Goal: Information Seeking & Learning: Learn about a topic

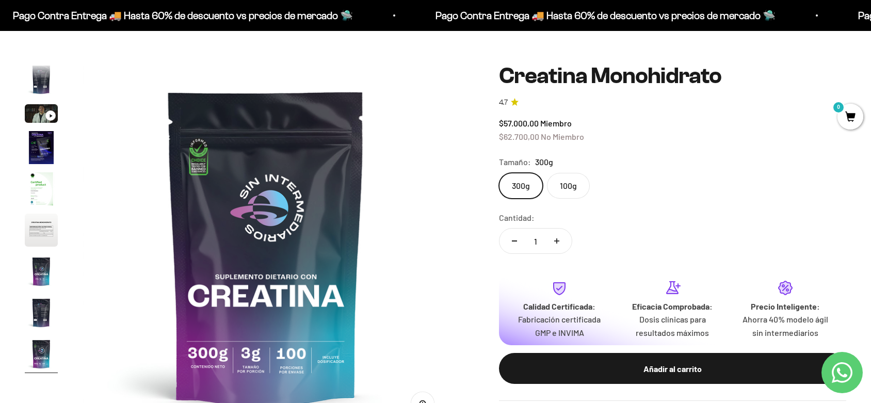
scroll to position [172, 0]
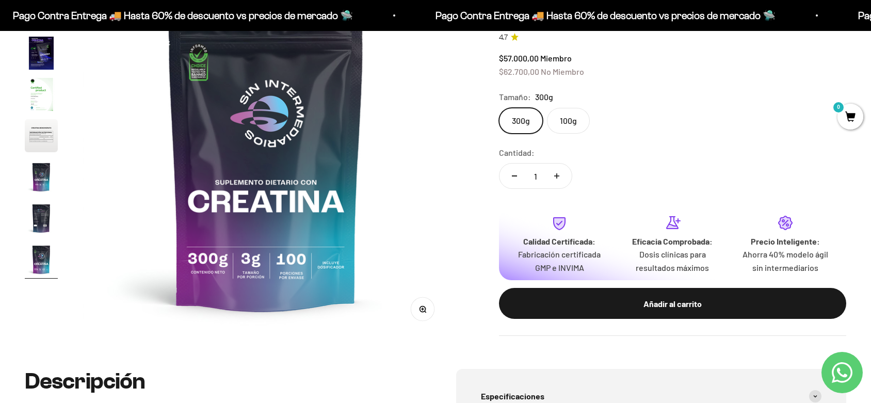
drag, startPoint x: 667, startPoint y: 128, endPoint x: 675, endPoint y: 97, distance: 32.5
click at [667, 101] on div "Tamaño: 300g" at bounding box center [672, 96] width 347 height 13
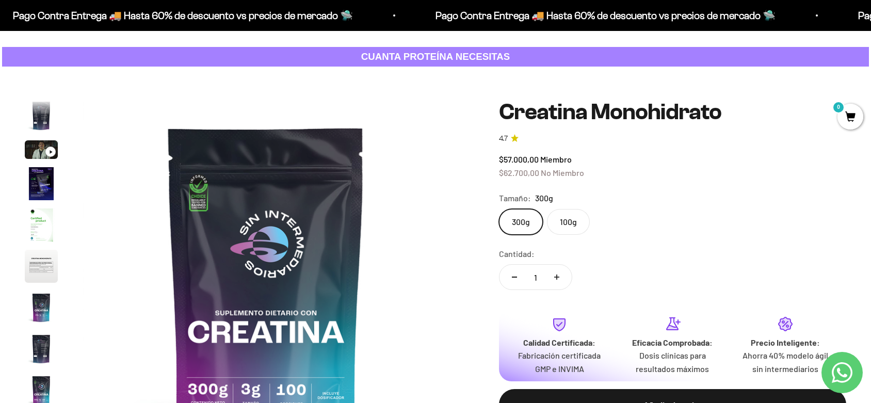
scroll to position [0, 0]
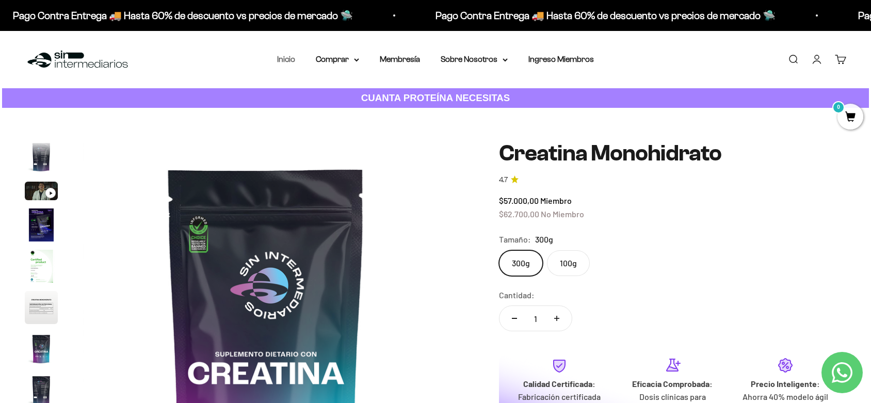
click at [294, 57] on link "Inicio" at bounding box center [286, 59] width 18 height 9
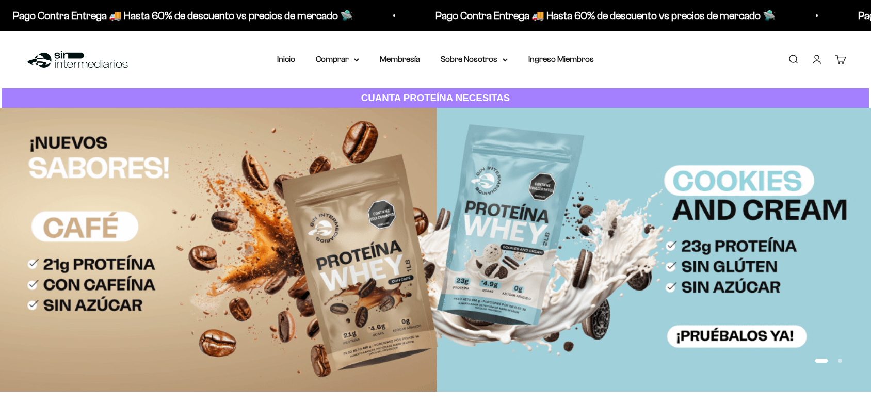
drag, startPoint x: 627, startPoint y: 78, endPoint x: 641, endPoint y: 53, distance: 28.2
click at [641, 60] on div "Menú Buscar Inicio Comprar Proteínas Ver Todos Whey Iso Vegan Pancakes Pre-Entr…" at bounding box center [435, 59] width 871 height 57
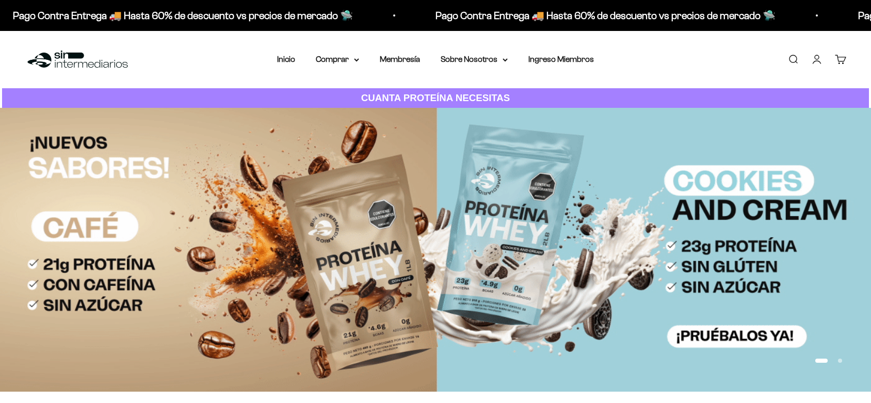
click at [640, 53] on div "Menú Buscar Inicio Comprar Proteínas Ver Todos Whey Iso Vegan Pancakes Pre-Entr…" at bounding box center [435, 59] width 871 height 57
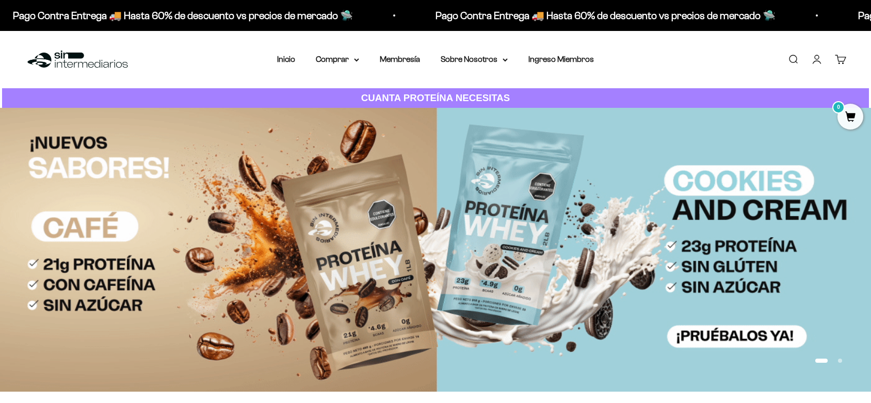
drag, startPoint x: 640, startPoint y: 53, endPoint x: 629, endPoint y: 62, distance: 14.3
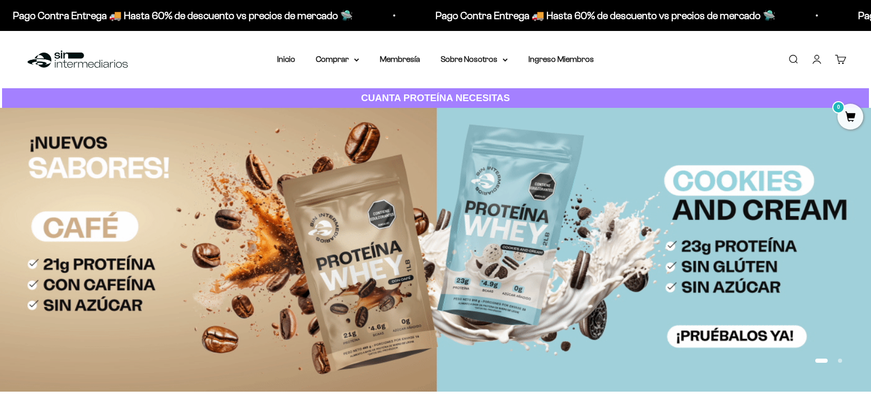
click at [629, 62] on div "Menú Buscar Inicio Comprar Proteínas Ver Todos Whey Iso Vegan Pancakes Pre-Entr…" at bounding box center [435, 59] width 871 height 57
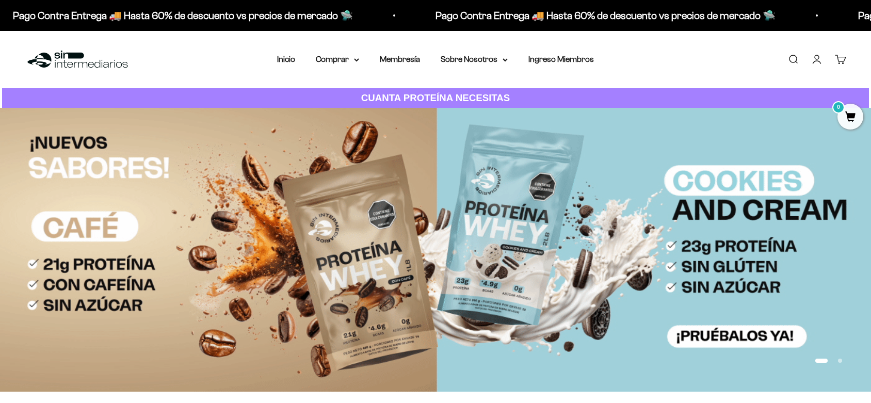
click at [627, 60] on div "Menú Buscar Inicio Comprar Proteínas Ver Todos Whey Iso Vegan Pancakes Pre-Entr…" at bounding box center [435, 59] width 871 height 57
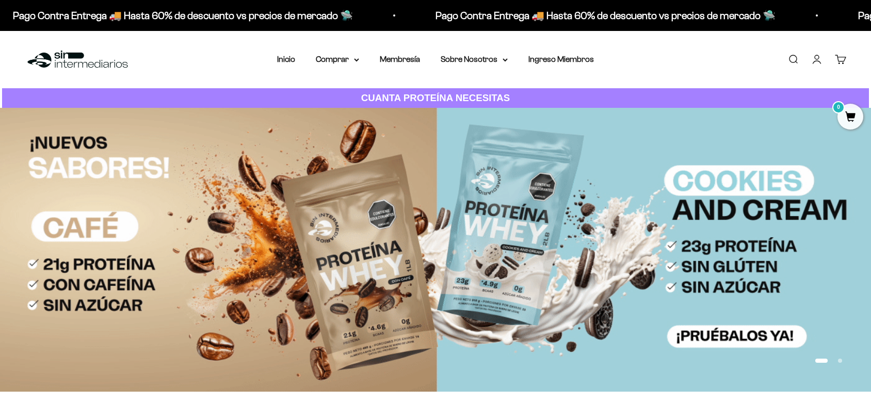
click at [625, 59] on div "Menú Buscar Inicio Comprar Proteínas Ver Todos Whey Iso Vegan Pancakes Pre-Entr…" at bounding box center [435, 59] width 871 height 57
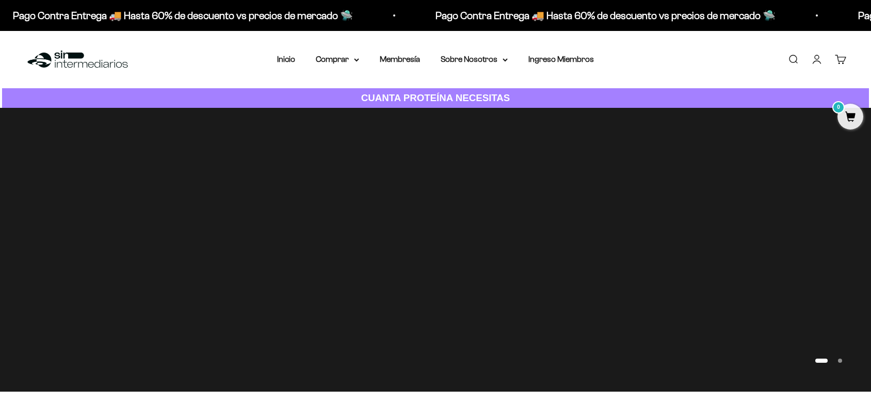
drag, startPoint x: 625, startPoint y: 59, endPoint x: 623, endPoint y: 50, distance: 9.1
click at [623, 50] on div "Menú Buscar Inicio Comprar Proteínas Ver Todos Whey Iso Vegan Pancakes Pre-Entr…" at bounding box center [435, 59] width 871 height 57
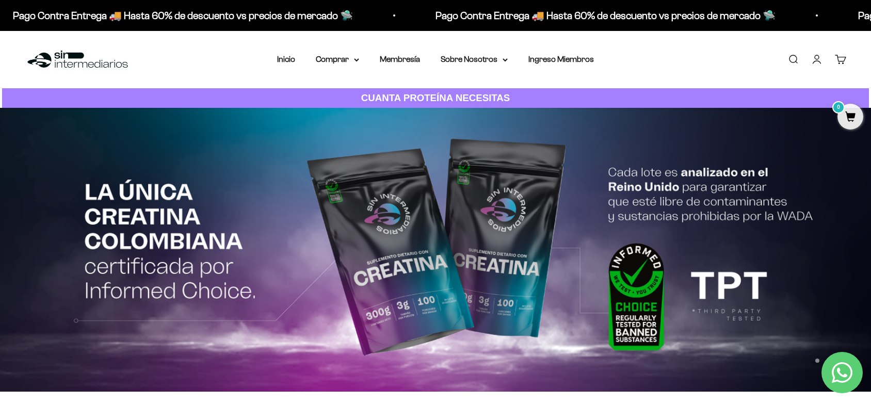
drag, startPoint x: 698, startPoint y: 66, endPoint x: 662, endPoint y: 62, distance: 35.8
click at [662, 62] on div "Menú Buscar Inicio Comprar Proteínas Ver Todos Whey Iso Vegan Pancakes Pre-Entr…" at bounding box center [435, 59] width 871 height 57
drag, startPoint x: 632, startPoint y: 95, endPoint x: 635, endPoint y: 63, distance: 32.1
click at [635, 63] on div "Menú Buscar Inicio Comprar Proteínas Ver Todos Whey Iso Vegan Pancakes Pre-Entr…" at bounding box center [435, 59] width 871 height 57
drag, startPoint x: 695, startPoint y: 65, endPoint x: 695, endPoint y: 48, distance: 16.5
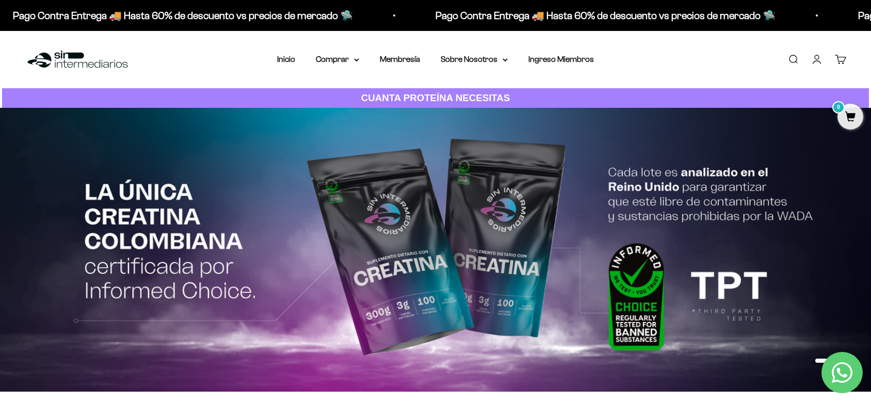
click at [695, 48] on div "Menú Buscar Inicio Comprar Proteínas Ver Todos Whey Iso Vegan Pancakes Pre-Entr…" at bounding box center [435, 59] width 871 height 57
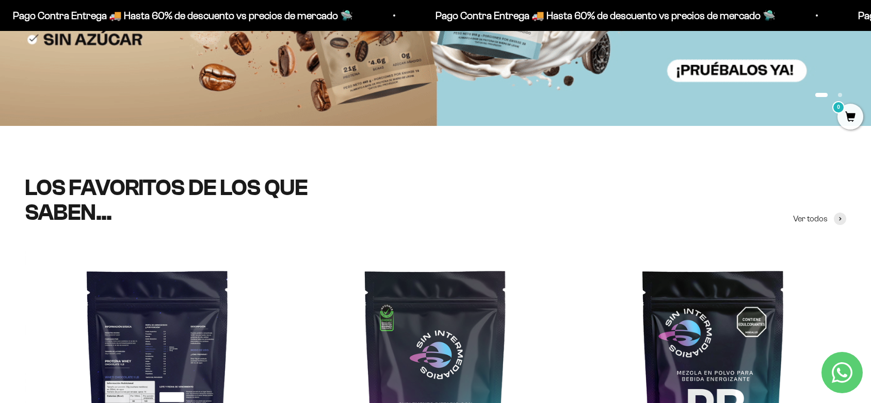
scroll to position [401, 0]
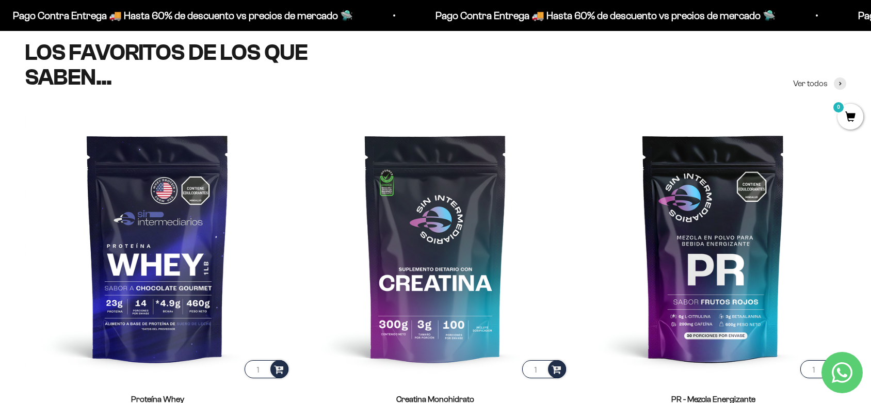
drag, startPoint x: 219, startPoint y: 78, endPoint x: 149, endPoint y: 60, distance: 72.1
click at [149, 60] on span "LOS FAVORITOS DE LOS QUE" at bounding box center [166, 52] width 283 height 25
drag, startPoint x: 149, startPoint y: 59, endPoint x: 92, endPoint y: 60, distance: 57.3
click at [92, 60] on span "LOS FAVORITOS DE LOS QUE" at bounding box center [166, 52] width 283 height 25
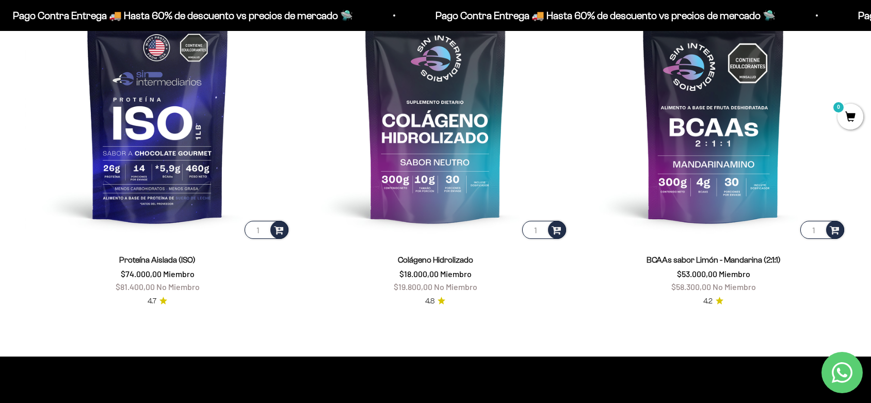
scroll to position [917, 0]
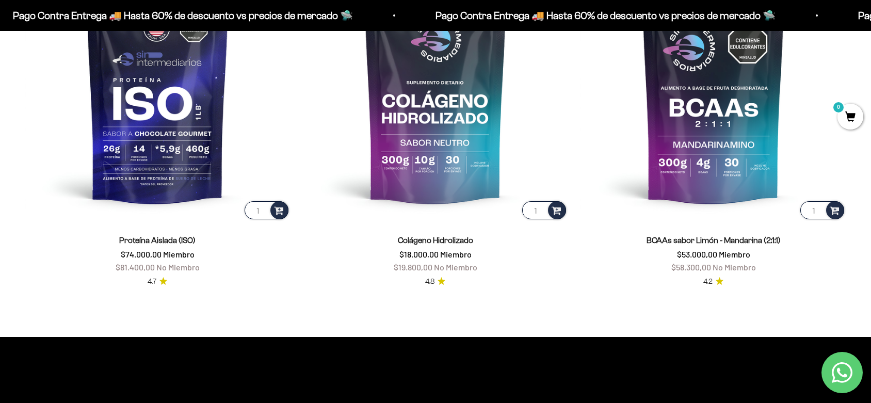
drag, startPoint x: 574, startPoint y: 318, endPoint x: 559, endPoint y: 325, distance: 16.4
drag, startPoint x: 559, startPoint y: 325, endPoint x: 545, endPoint y: 329, distance: 14.5
drag, startPoint x: 544, startPoint y: 328, endPoint x: 547, endPoint y: 303, distance: 25.0
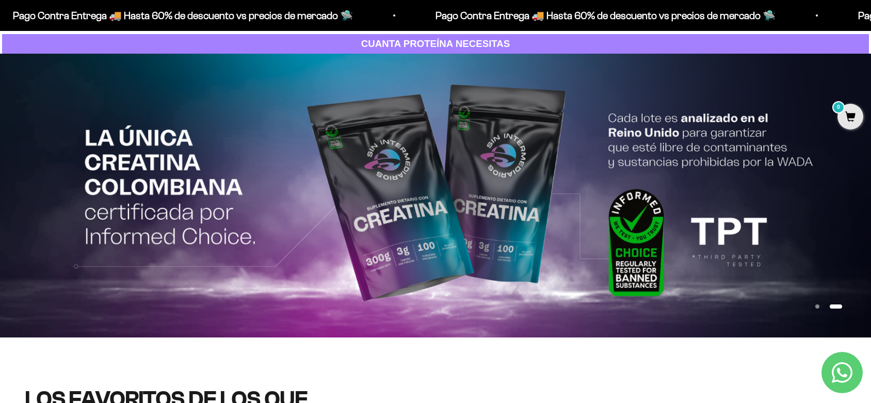
scroll to position [0, 0]
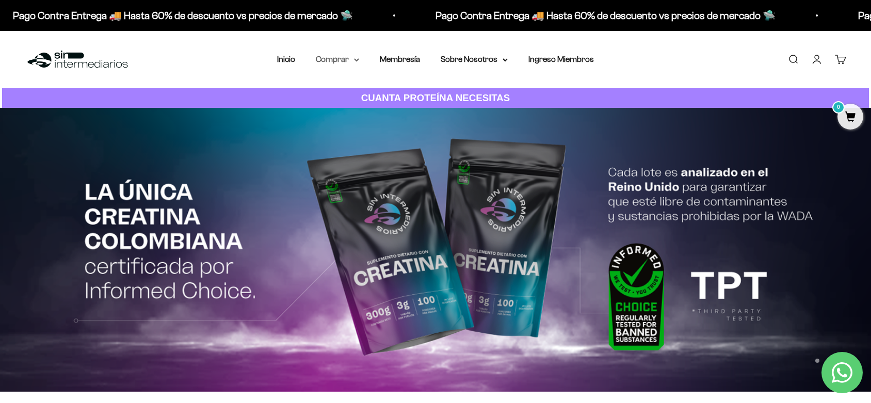
click at [350, 58] on summary "Comprar" at bounding box center [337, 59] width 43 height 13
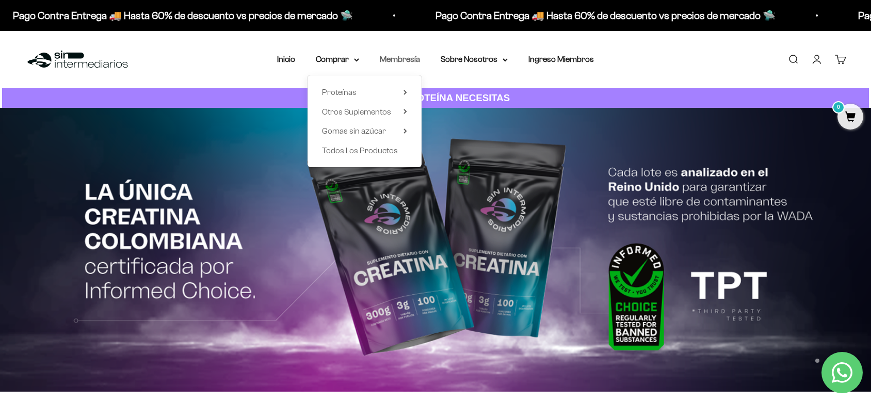
click at [413, 61] on link "Membresía" at bounding box center [400, 59] width 40 height 9
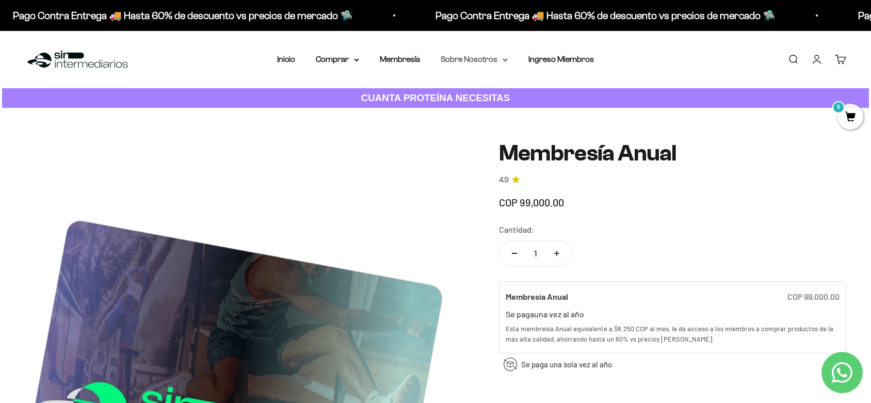
click at [453, 57] on summary "Sobre Nosotros" at bounding box center [474, 59] width 67 height 13
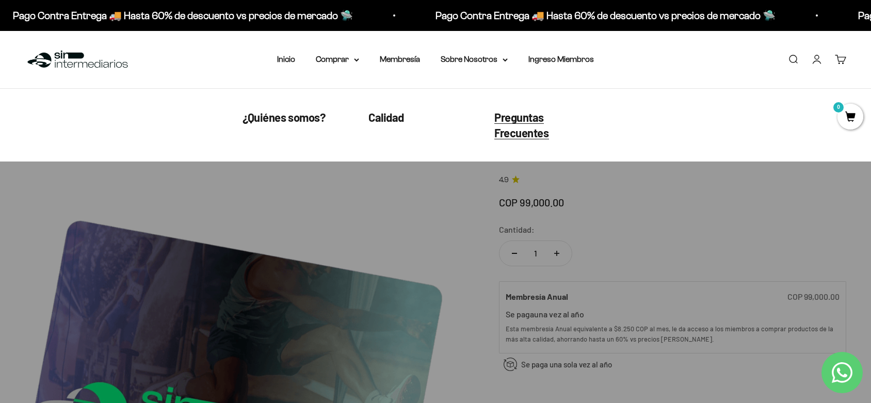
click at [513, 128] on span "Preguntas Frecuentes" at bounding box center [521, 124] width 55 height 29
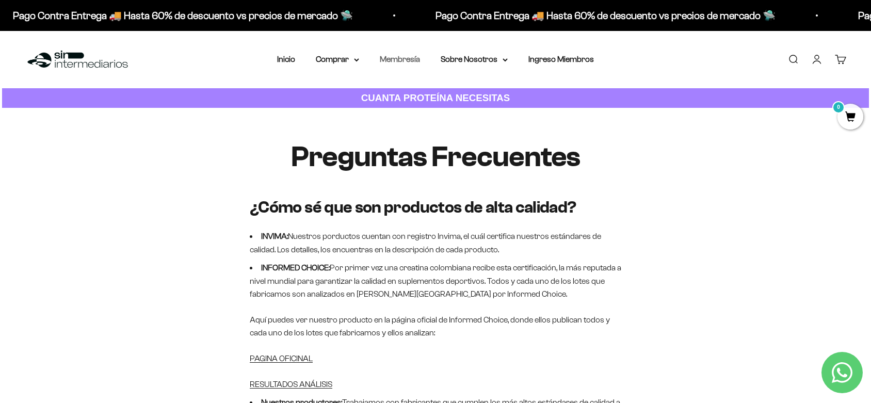
click at [395, 59] on link "Membresía" at bounding box center [400, 59] width 40 height 9
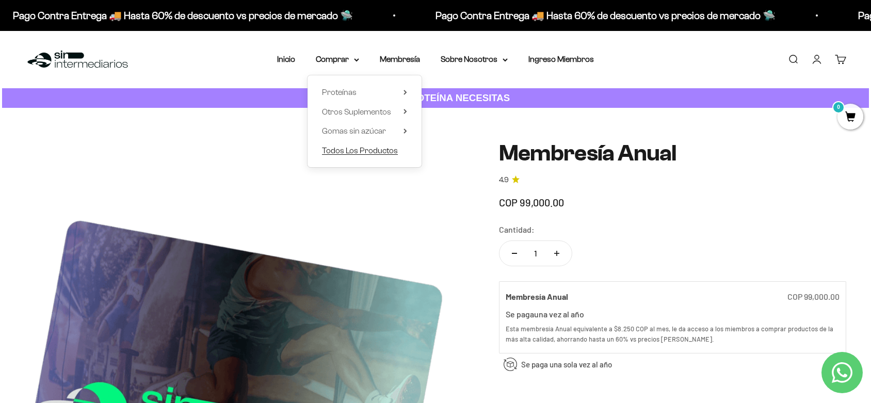
click at [388, 153] on span "Todos Los Productos" at bounding box center [360, 150] width 76 height 9
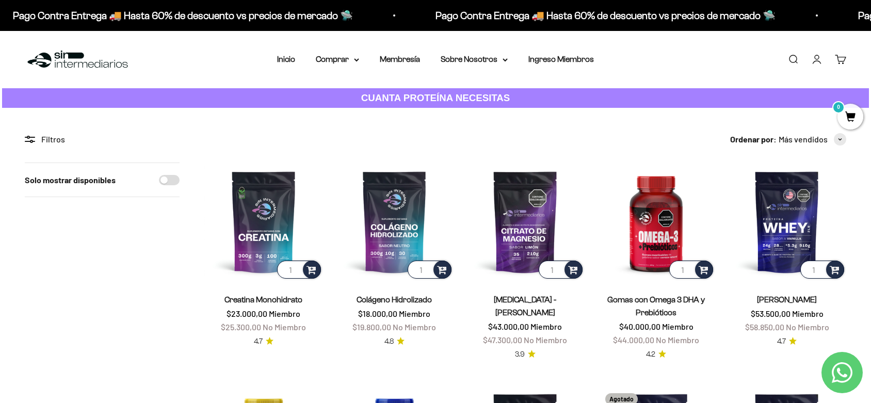
click at [162, 179] on input "Solo mostrar disponibles" at bounding box center [169, 180] width 21 height 10
checkbox input "true"
click at [176, 180] on input "Solo mostrar disponibles" at bounding box center [169, 180] width 21 height 10
checkbox input "false"
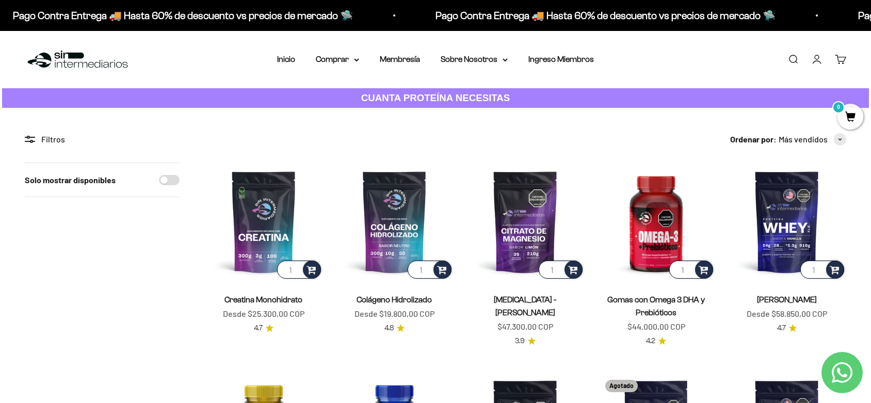
click at [37, 139] on div "Filtros" at bounding box center [102, 139] width 155 height 13
click at [28, 140] on icon at bounding box center [30, 139] width 10 height 7
click at [353, 58] on summary "Comprar" at bounding box center [337, 59] width 43 height 13
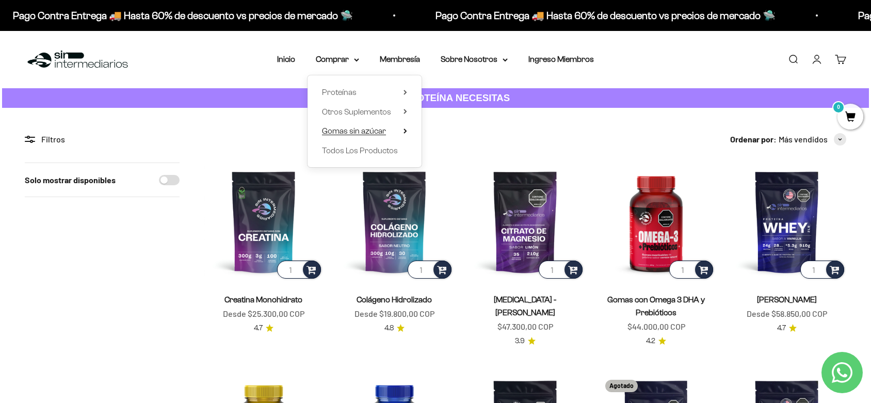
click at [363, 132] on span "Gomas sin azúcar" at bounding box center [354, 130] width 64 height 9
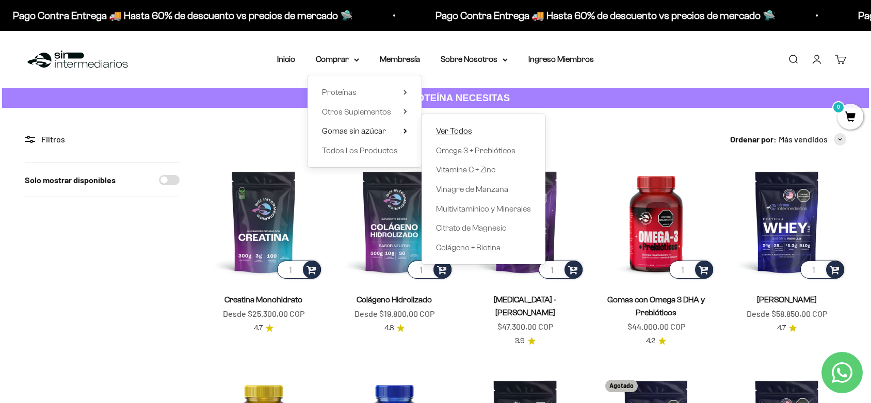
click at [462, 129] on span "Ver Todos" at bounding box center [454, 130] width 36 height 9
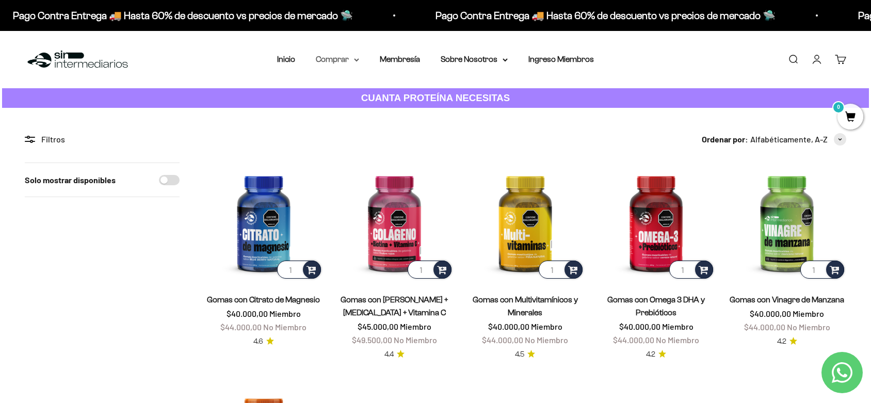
click at [323, 60] on summary "Comprar" at bounding box center [337, 59] width 43 height 13
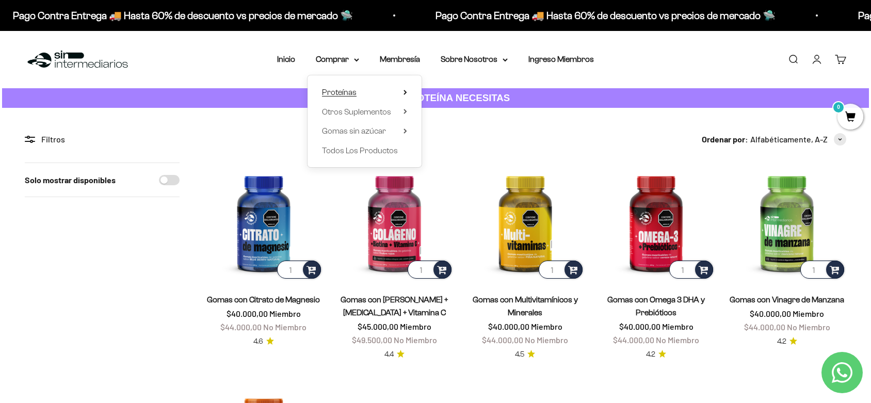
click at [348, 93] on span "Proteínas" at bounding box center [339, 92] width 35 height 9
click at [445, 108] on span "Whey" at bounding box center [446, 111] width 21 height 9
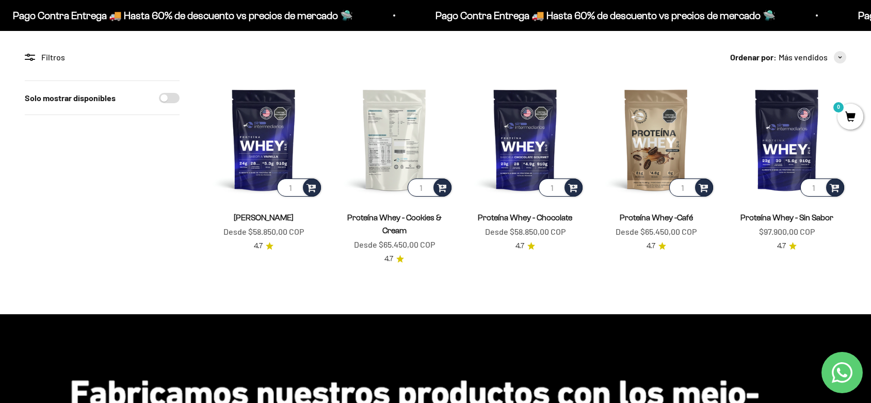
scroll to position [115, 0]
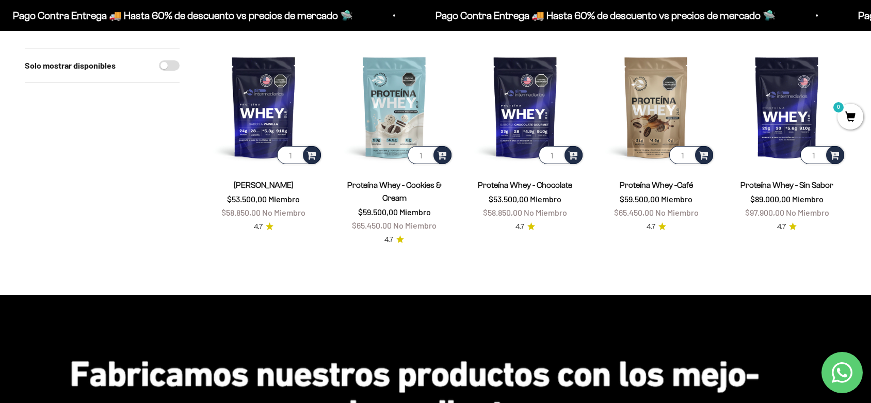
drag, startPoint x: 758, startPoint y: 260, endPoint x: 696, endPoint y: 271, distance: 62.9
click at [696, 271] on section "Filtros Ordenar por Características Más vendidos Alfabéticamente, A-Z Alfabétic…" at bounding box center [435, 144] width 871 height 302
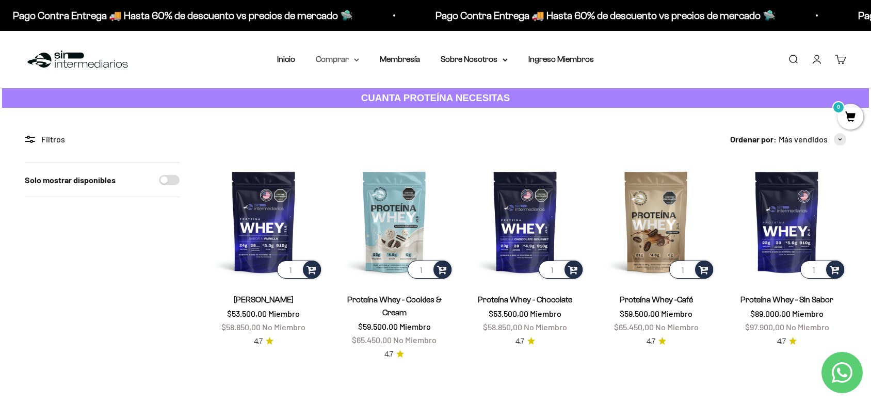
click at [340, 61] on summary "Comprar" at bounding box center [337, 59] width 43 height 13
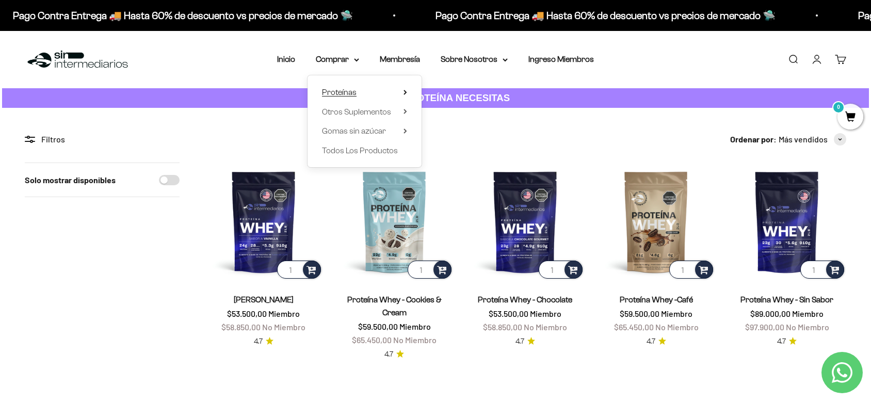
click at [388, 88] on summary "Proteínas" at bounding box center [364, 92] width 85 height 13
click at [457, 129] on link "Iso" at bounding box center [458, 130] width 44 height 13
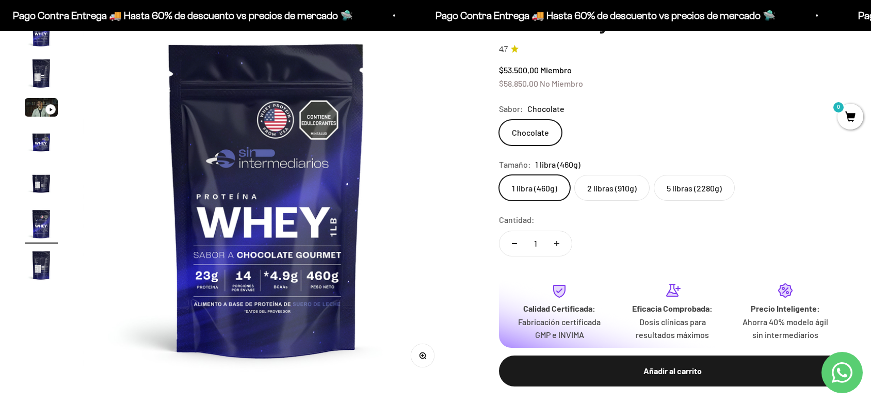
scroll to position [126, 0]
click at [695, 184] on label "5 libras (2280g)" at bounding box center [694, 187] width 81 height 26
click at [499, 174] on input "5 libras (2280g)" at bounding box center [498, 174] width 1 height 1
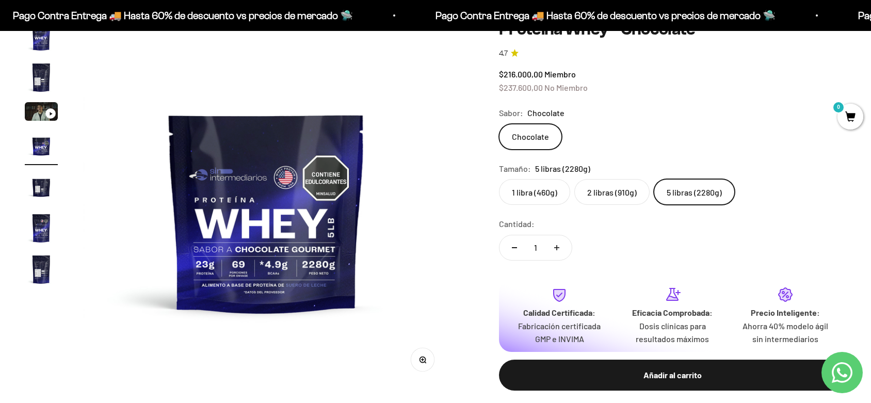
scroll to position [117, 0]
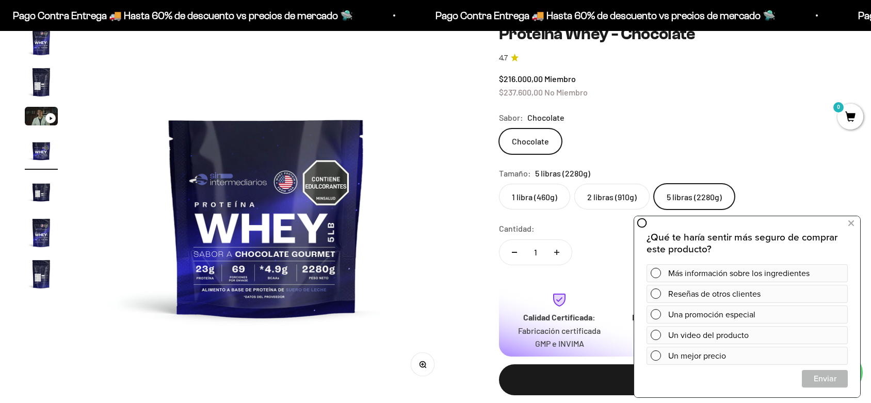
drag, startPoint x: 691, startPoint y: 107, endPoint x: 702, endPoint y: 66, distance: 42.5
click at [702, 66] on safe-sticky "Proteína Whey - Chocolate 4.7 $216.000,00 Miembro $237.600,00 No Miembro Calida…" at bounding box center [672, 218] width 347 height 388
click at [852, 222] on icon at bounding box center [851, 223] width 6 height 13
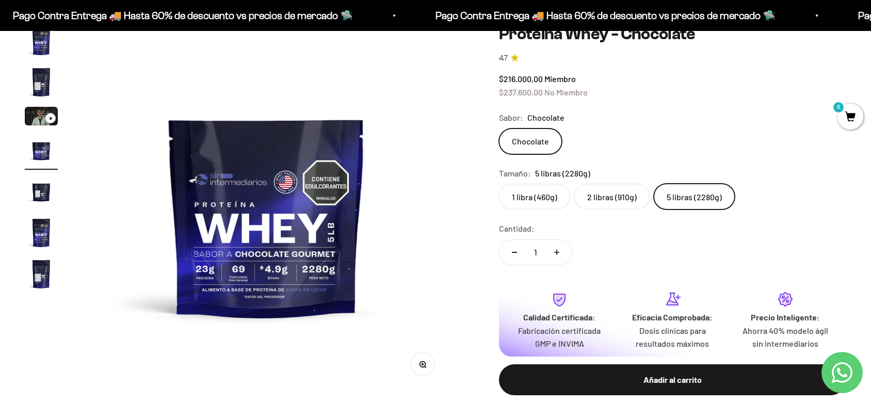
drag, startPoint x: 751, startPoint y: 146, endPoint x: 753, endPoint y: 102, distance: 44.4
click at [753, 102] on safe-sticky "Proteína Whey - Chocolate 4.7 $216.000,00 Miembro $237.600,00 No Miembro Calida…" at bounding box center [672, 218] width 347 height 388
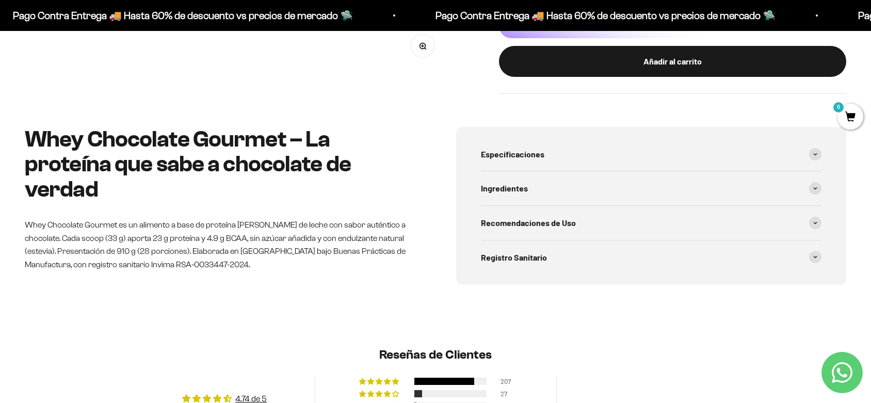
scroll to position [435, 0]
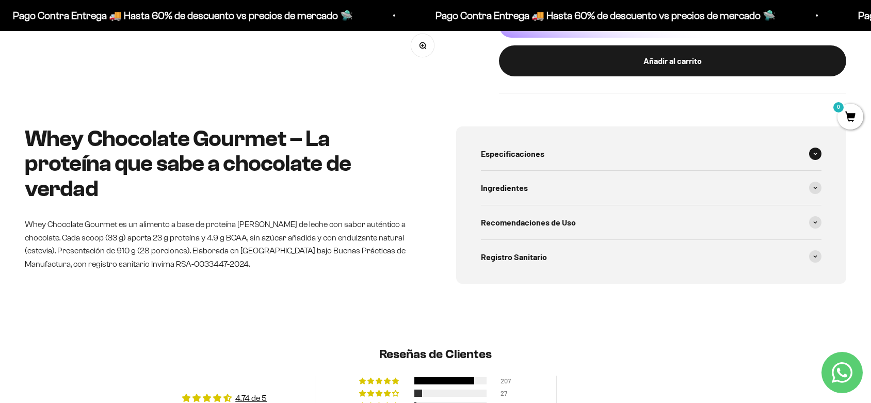
click at [557, 155] on div "Especificaciones" at bounding box center [651, 154] width 340 height 34
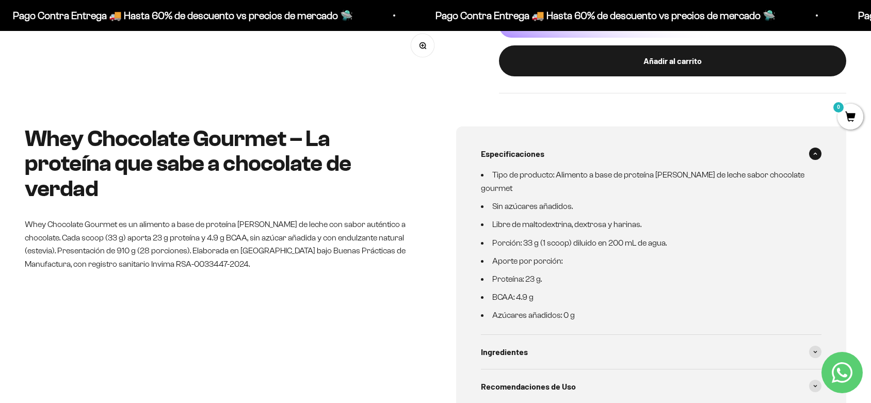
click at [557, 155] on div "Especificaciones" at bounding box center [651, 154] width 340 height 34
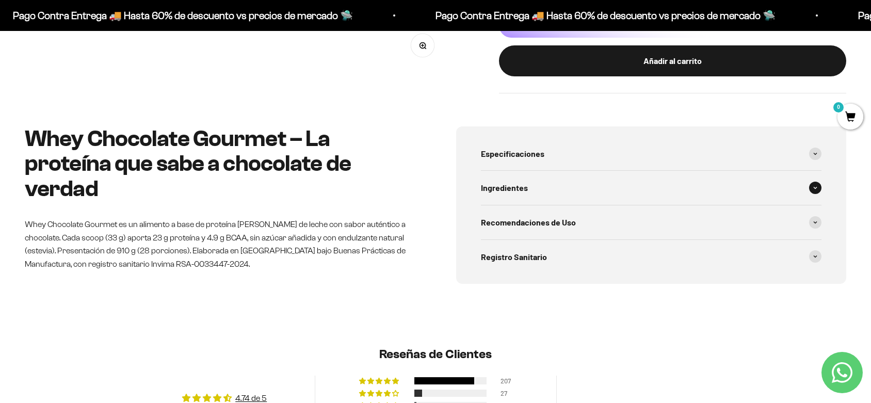
click at [530, 184] on div "Ingredientes" at bounding box center [651, 188] width 340 height 34
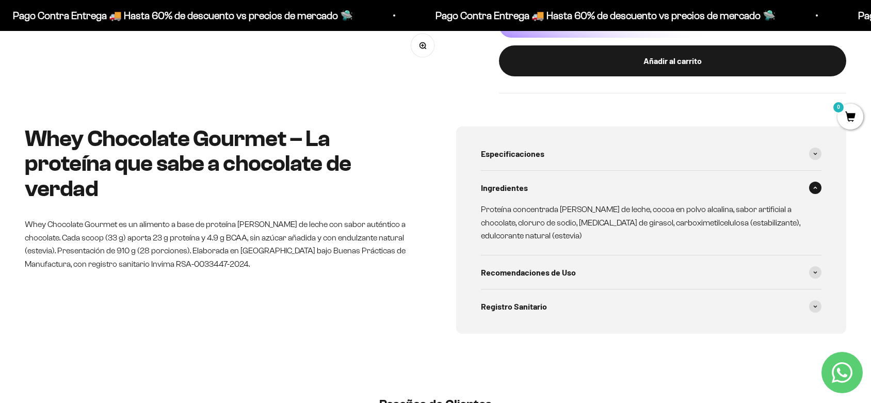
click at [530, 184] on div "Ingredientes" at bounding box center [651, 188] width 340 height 34
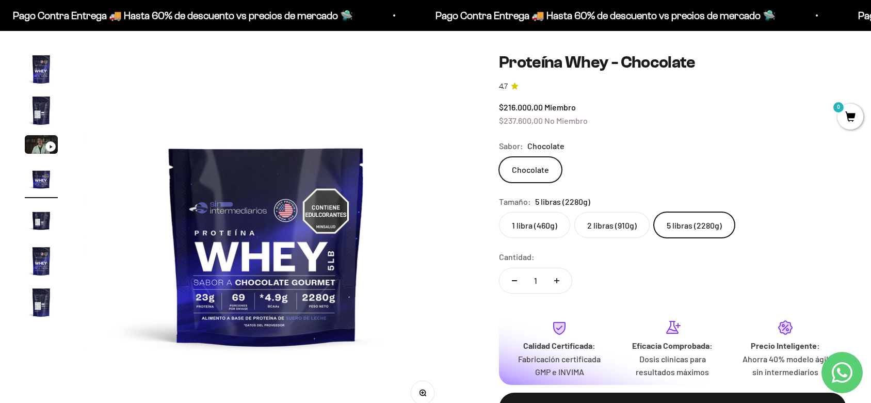
scroll to position [105, 0]
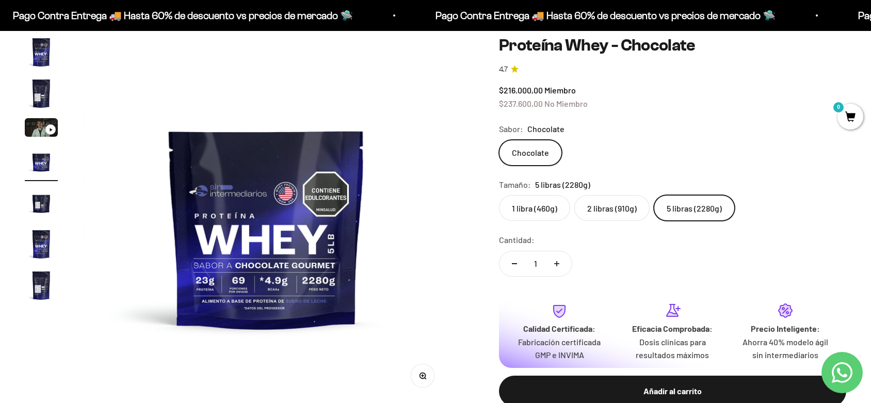
click at [34, 90] on img "Ir al artículo 2" at bounding box center [41, 93] width 33 height 33
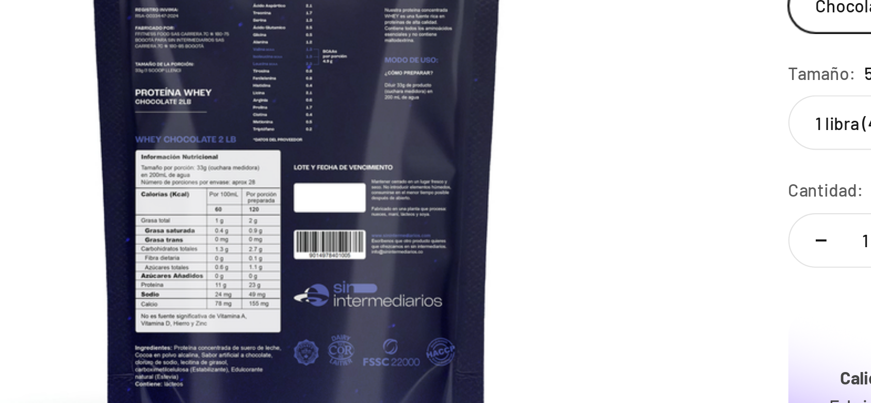
scroll to position [106, 0]
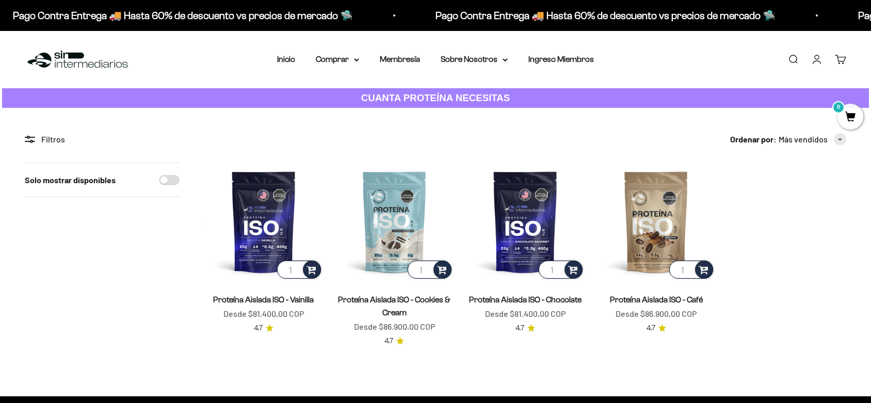
scroll to position [85, 0]
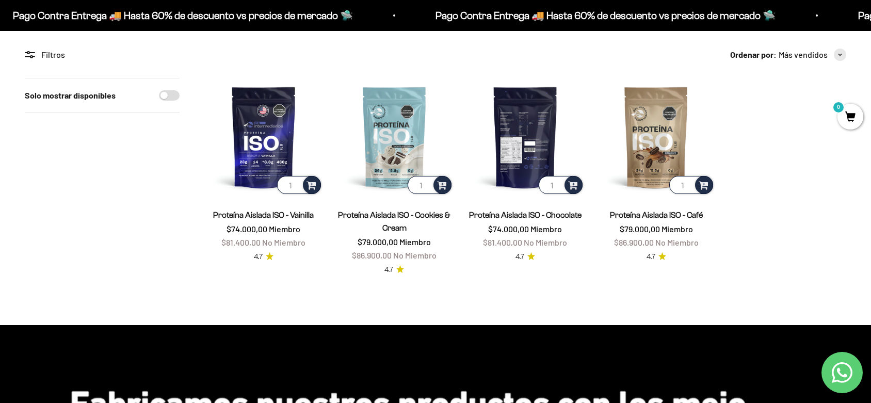
drag, startPoint x: 518, startPoint y: 151, endPoint x: 559, endPoint y: 102, distance: 63.4
click at [559, 102] on img at bounding box center [525, 137] width 119 height 119
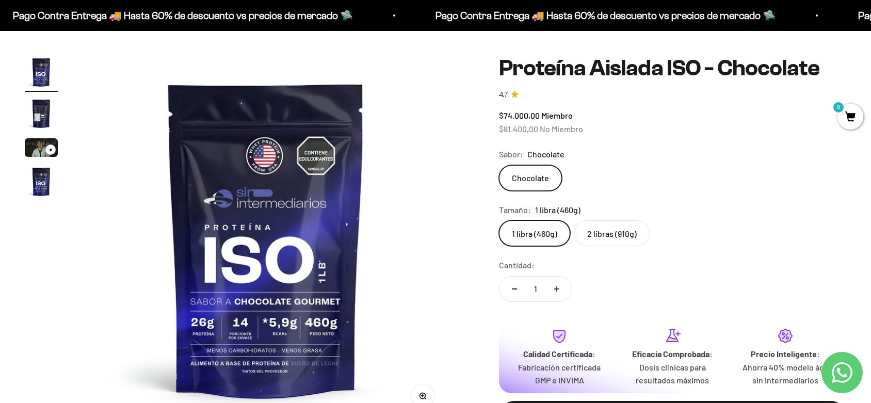
click at [620, 233] on label "2 libras (910g)" at bounding box center [611, 233] width 75 height 26
click at [499, 220] on input "2 libras (910g)" at bounding box center [498, 220] width 1 height 1
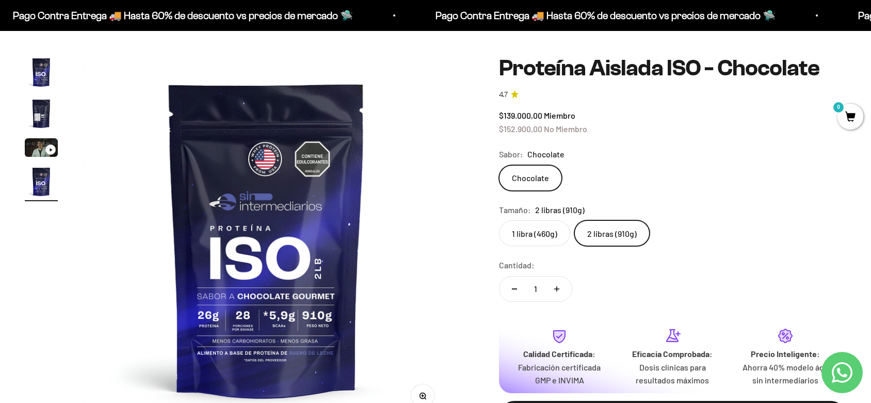
click at [535, 243] on label "1 libra (460g)" at bounding box center [534, 233] width 71 height 26
click at [499, 220] on input "1 libra (460g)" at bounding box center [498, 220] width 1 height 1
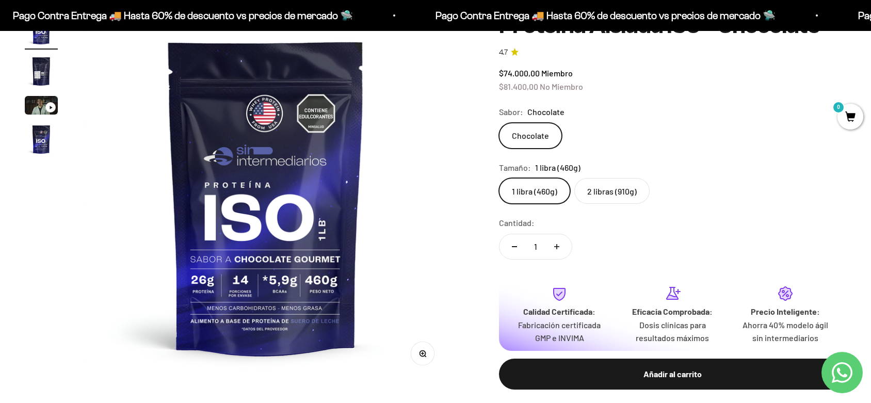
scroll to position [131, 0]
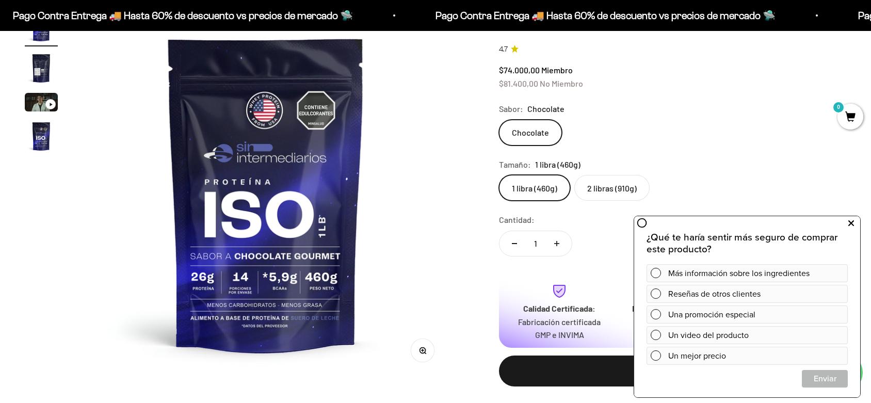
click at [850, 219] on icon at bounding box center [851, 223] width 6 height 13
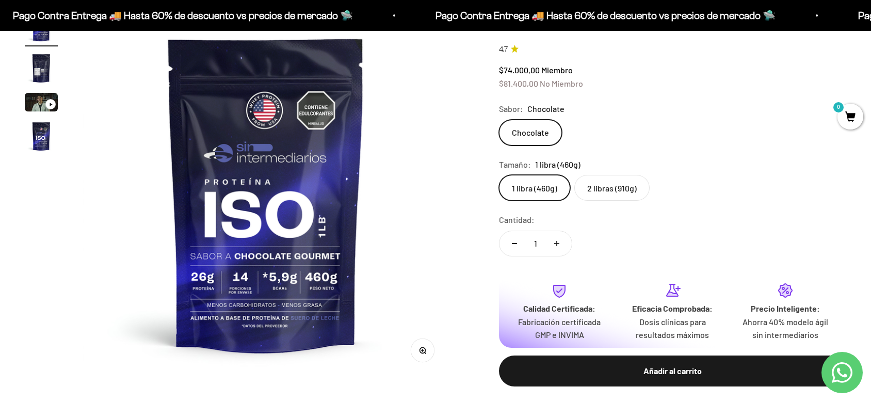
scroll to position [107, 0]
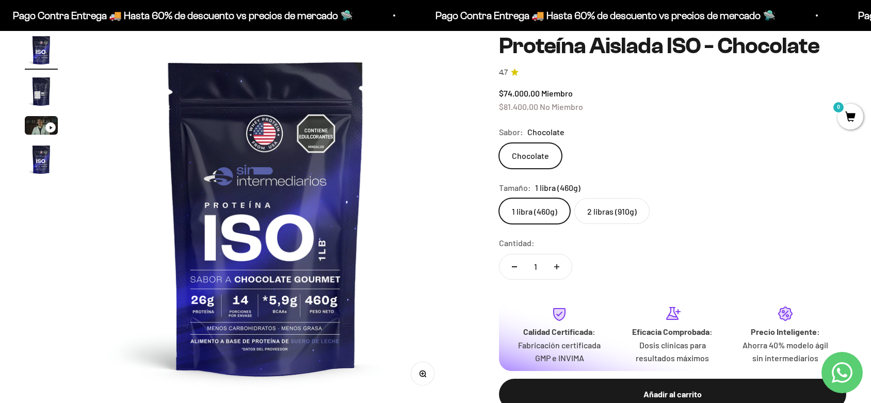
drag, startPoint x: 657, startPoint y: 133, endPoint x: 638, endPoint y: 117, distance: 25.2
click at [643, 117] on safe-sticky "Proteína Aislada ISO - Chocolate 4.7 $74.000,00 Miembro $81.400,00 No Miembro C…" at bounding box center [672, 230] width 347 height 393
drag, startPoint x: 655, startPoint y: 51, endPoint x: 646, endPoint y: 74, distance: 24.8
click at [646, 74] on link "4.7" at bounding box center [672, 72] width 347 height 11
